Goal: Transaction & Acquisition: Book appointment/travel/reservation

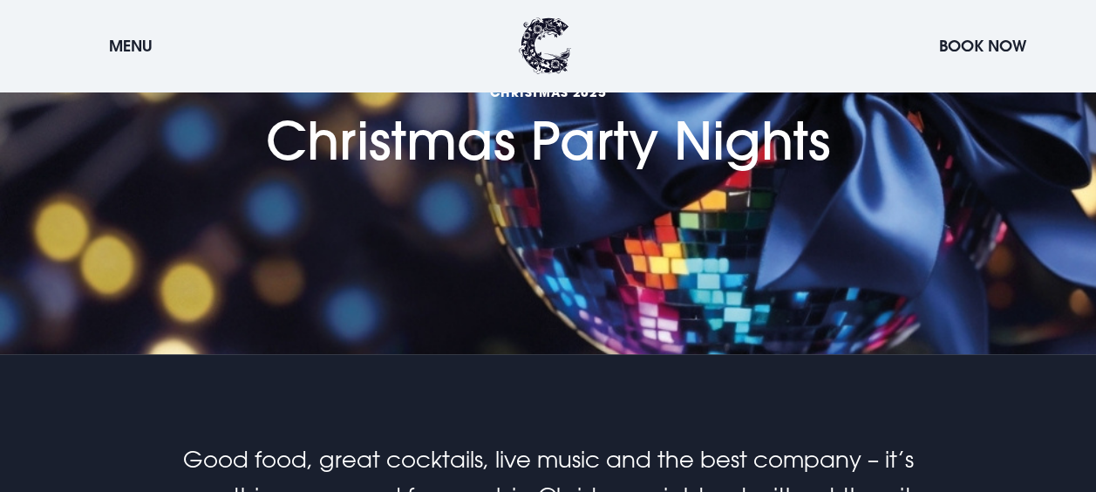
scroll to position [436, 0]
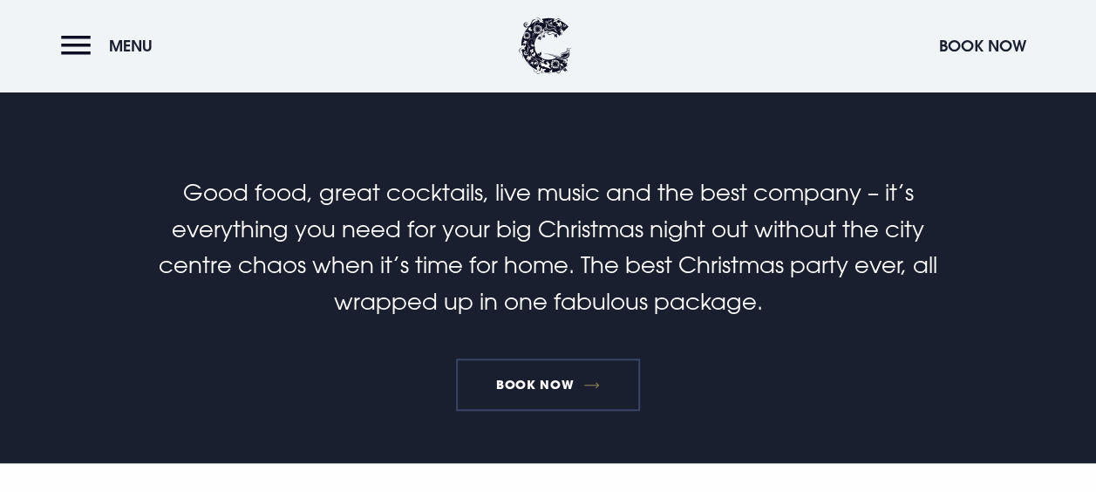
click at [531, 373] on link "Book Now" at bounding box center [547, 384] width 183 height 52
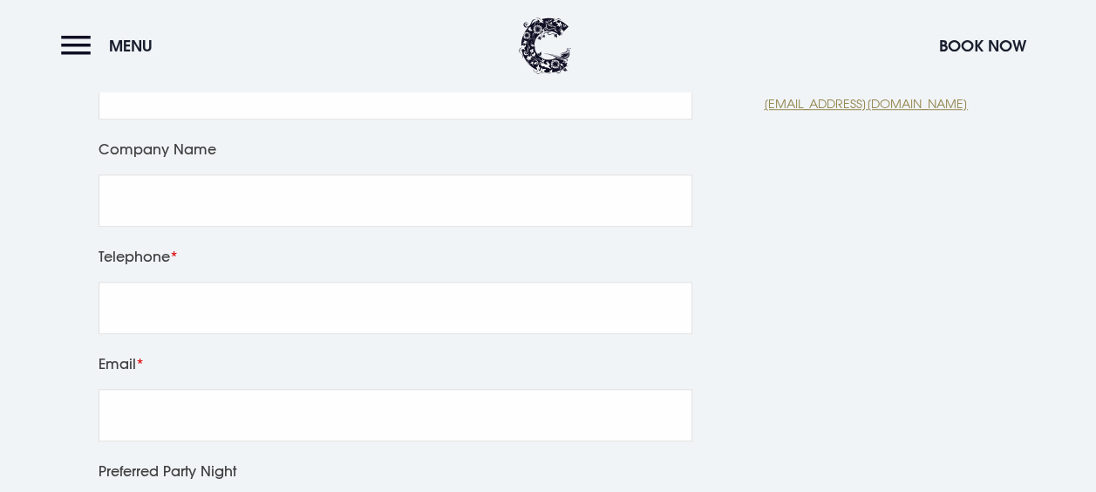
scroll to position [785, 0]
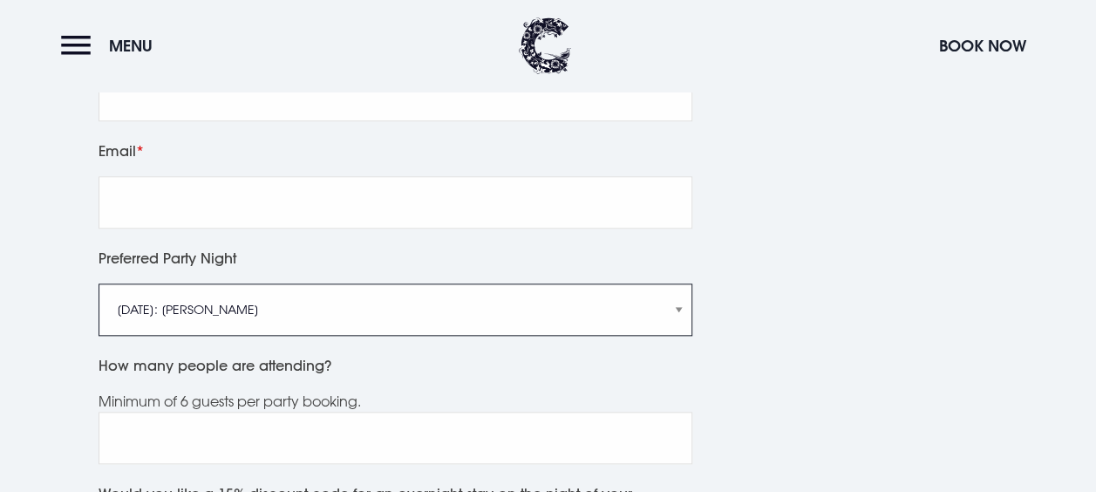
click at [680, 330] on select "Friday 5th December: Just Adam Saturday 6th December: Manouche Boys Friday 12th…" at bounding box center [396, 309] width 594 height 52
select select "Saturday 13th December: Anthem"
click at [99, 304] on select "Friday 5th December: Just Adam Saturday 6th December: Manouche Boys Friday 12th…" at bounding box center [396, 309] width 594 height 52
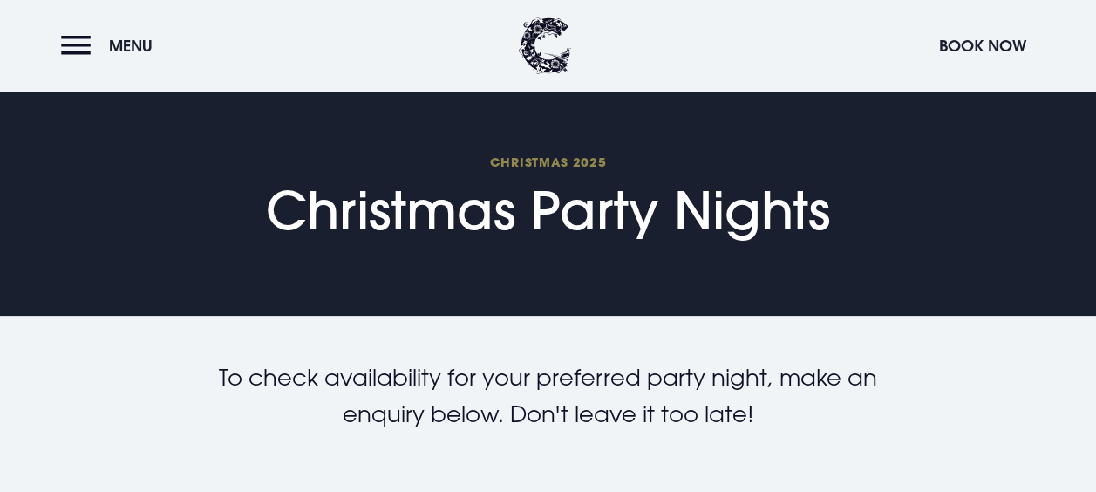
scroll to position [0, 0]
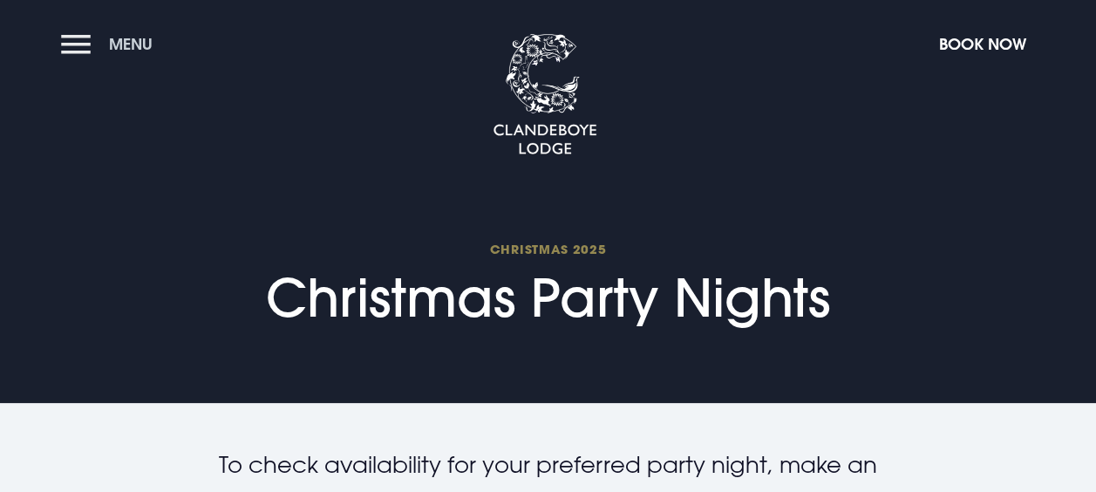
click at [120, 46] on span "Menu" at bounding box center [131, 44] width 44 height 20
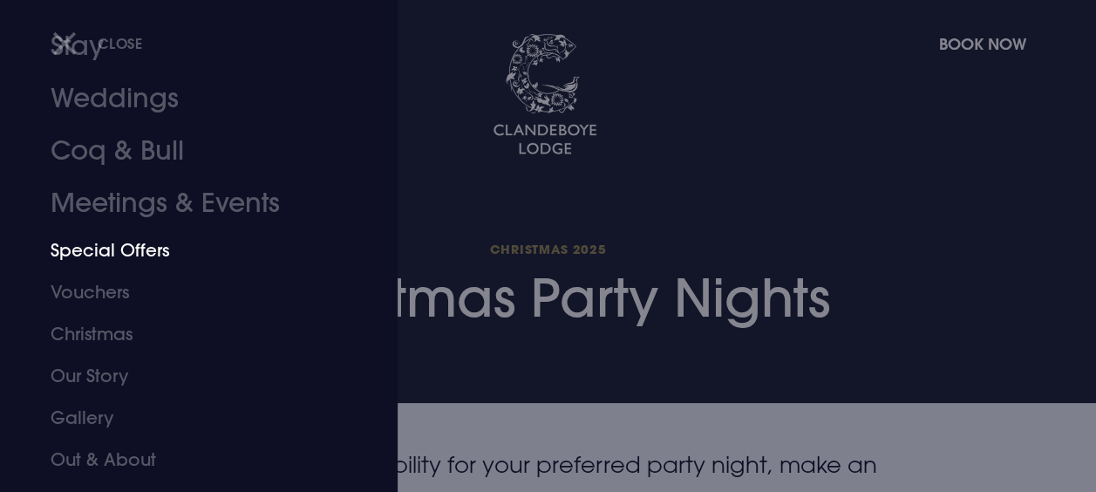
scroll to position [164, 0]
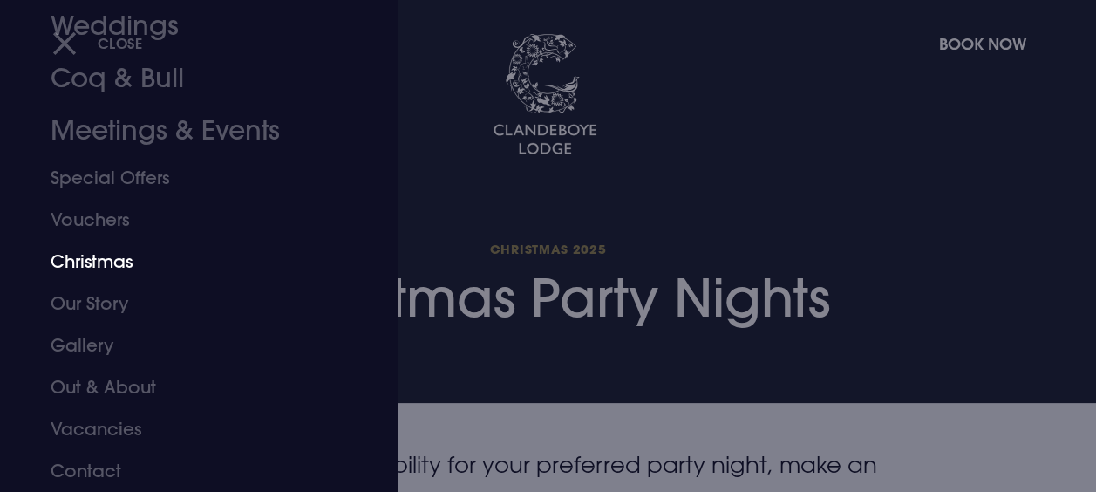
click at [106, 264] on link "Christmas" at bounding box center [187, 262] width 273 height 42
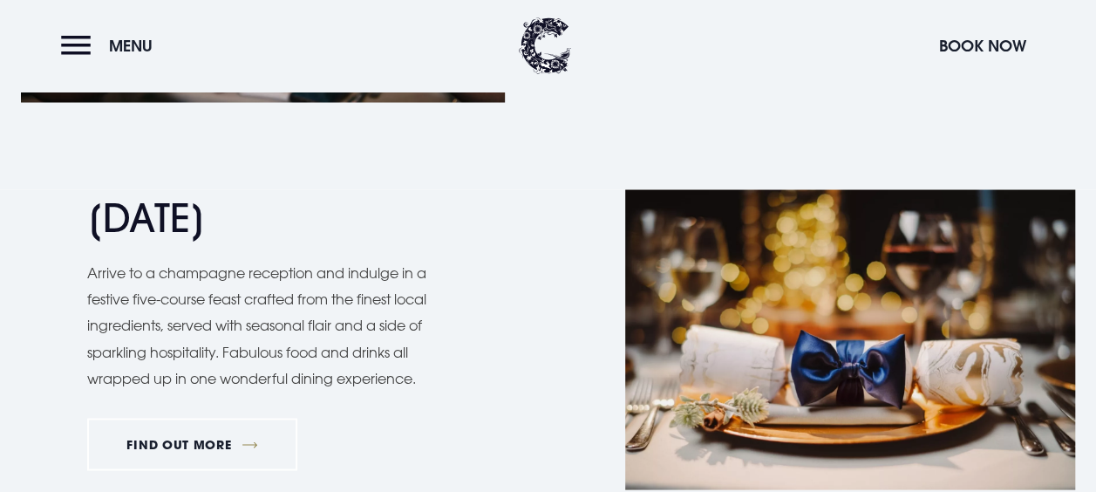
scroll to position [1657, 0]
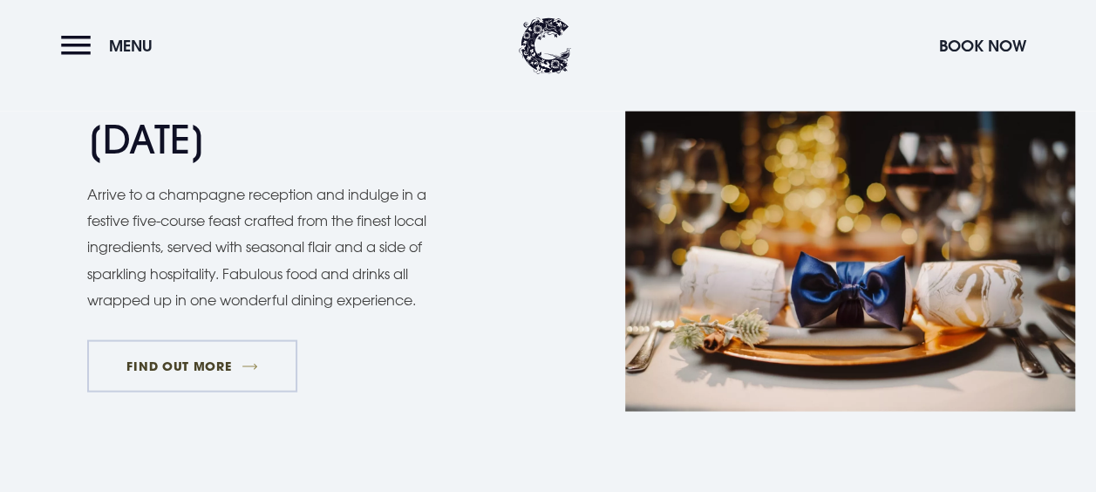
click at [239, 371] on link "FIND OUT MORE" at bounding box center [192, 366] width 210 height 52
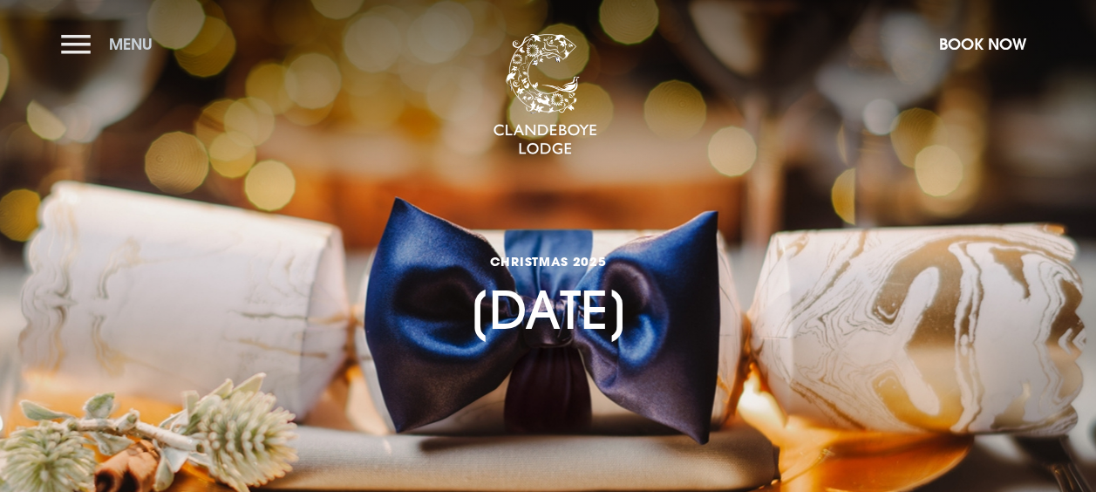
click at [70, 44] on button "Menu" at bounding box center [111, 44] width 100 height 38
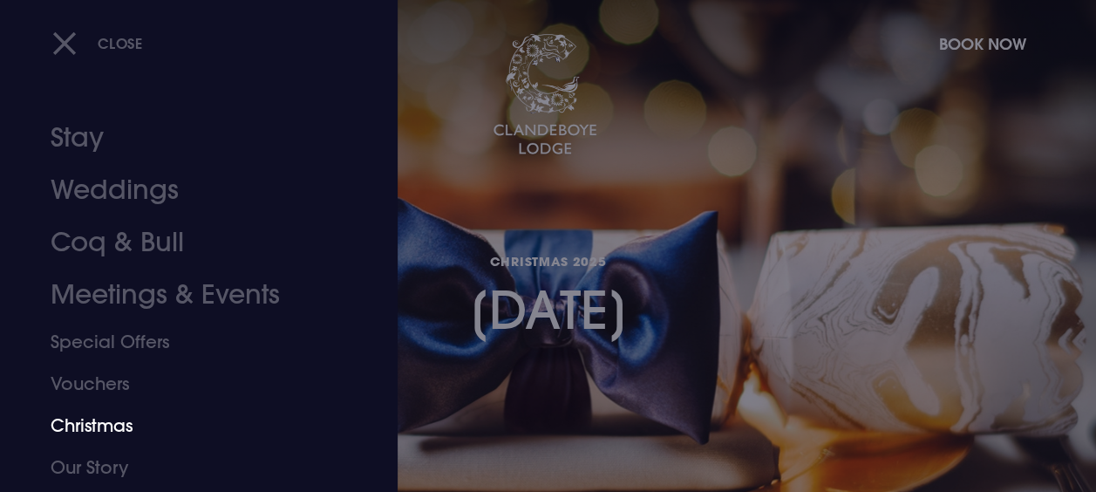
click at [135, 424] on link "Christmas" at bounding box center [187, 426] width 273 height 42
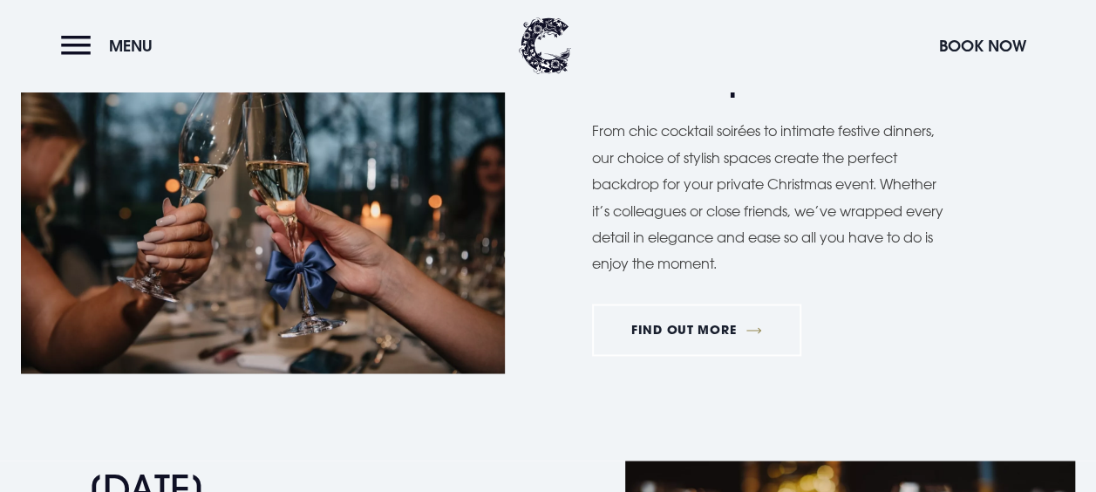
scroll to position [872, 0]
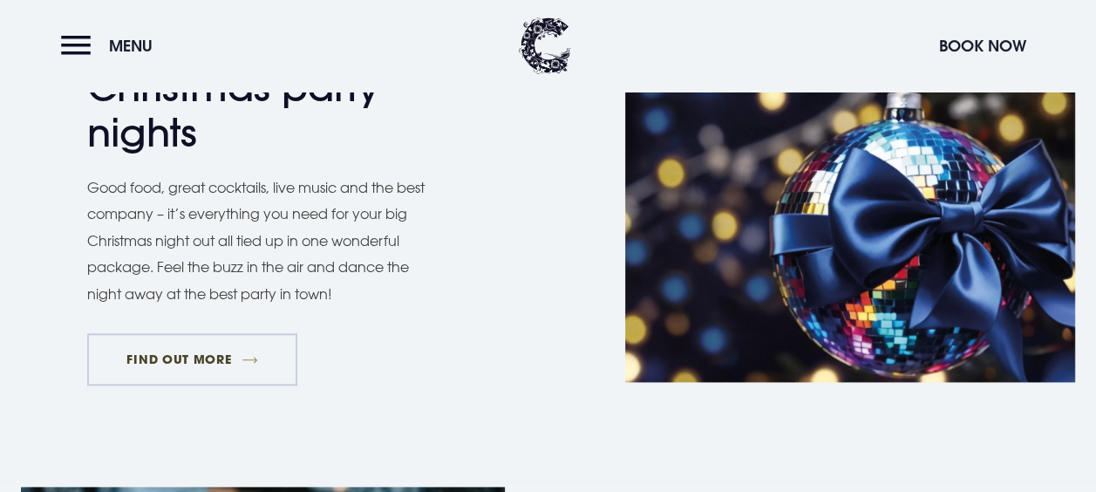
click at [196, 358] on link "FIND OUT MORE" at bounding box center [192, 359] width 210 height 52
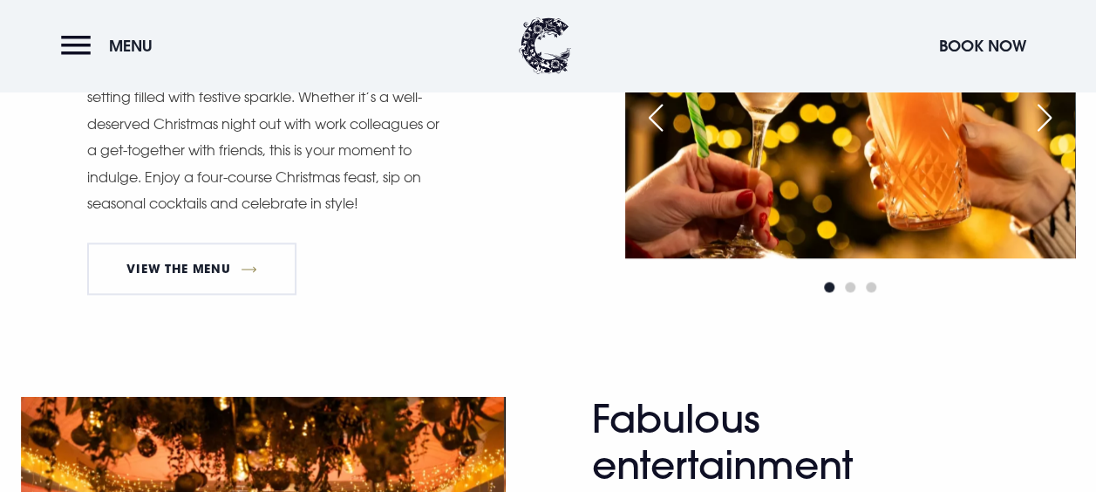
scroll to position [872, 0]
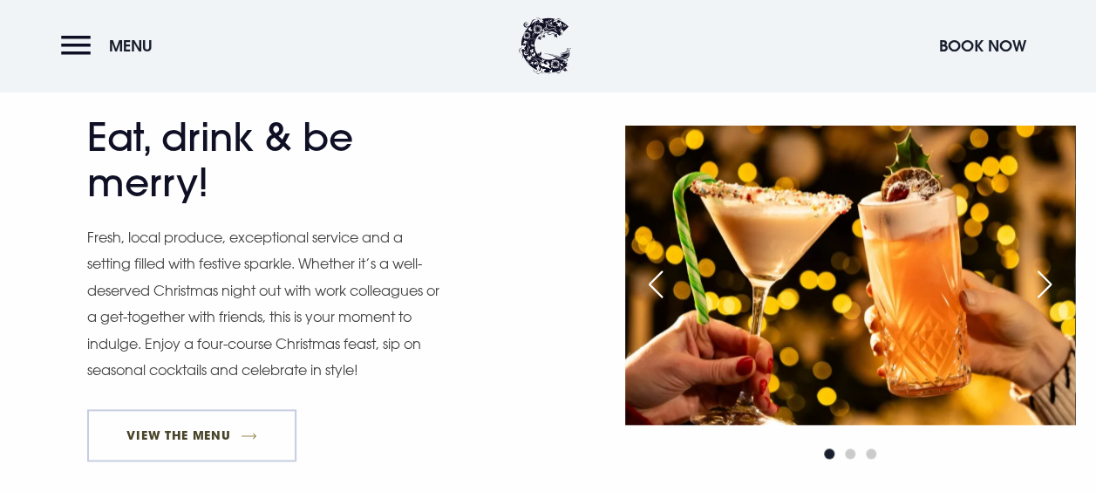
click at [206, 444] on link "View The Menu" at bounding box center [191, 435] width 209 height 52
